Goal: Task Accomplishment & Management: Manage account settings

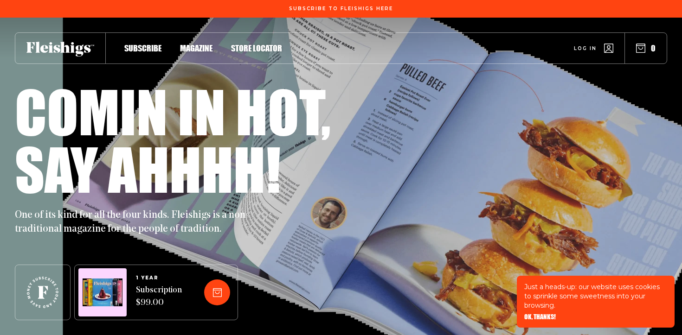
click at [584, 45] on span "Log in" at bounding box center [585, 41] width 23 height 7
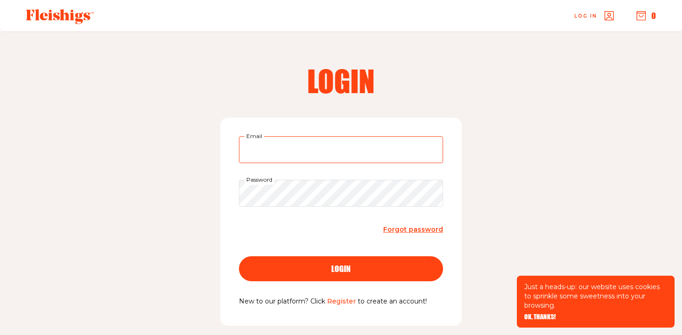
click at [328, 157] on input "Email" at bounding box center [341, 149] width 204 height 27
type input "talibauman@gmail.com"
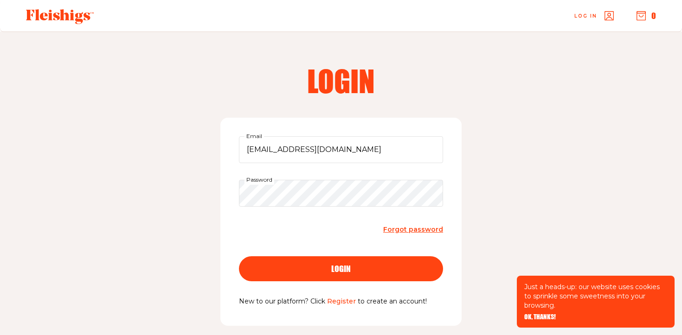
click at [344, 261] on button "login" at bounding box center [341, 268] width 204 height 25
